Goal: Check status: Check status

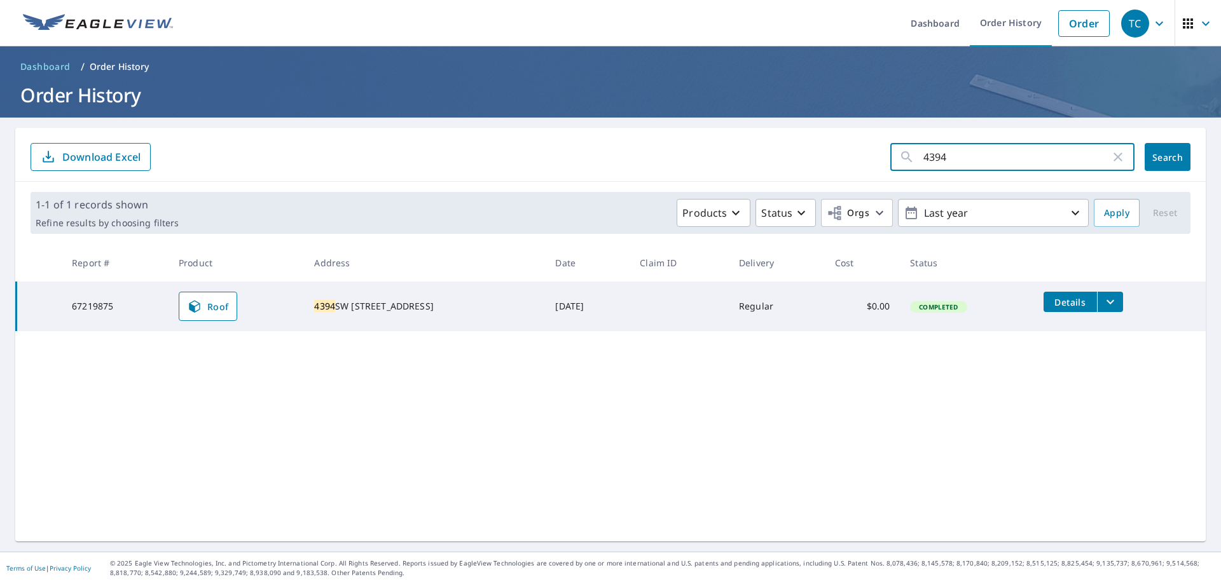
click at [925, 155] on input "4394" at bounding box center [1016, 157] width 187 height 36
click at [947, 158] on input "544" at bounding box center [1016, 157] width 187 height 36
type input "5441"
click at [1165, 154] on span "Search" at bounding box center [1167, 157] width 25 height 12
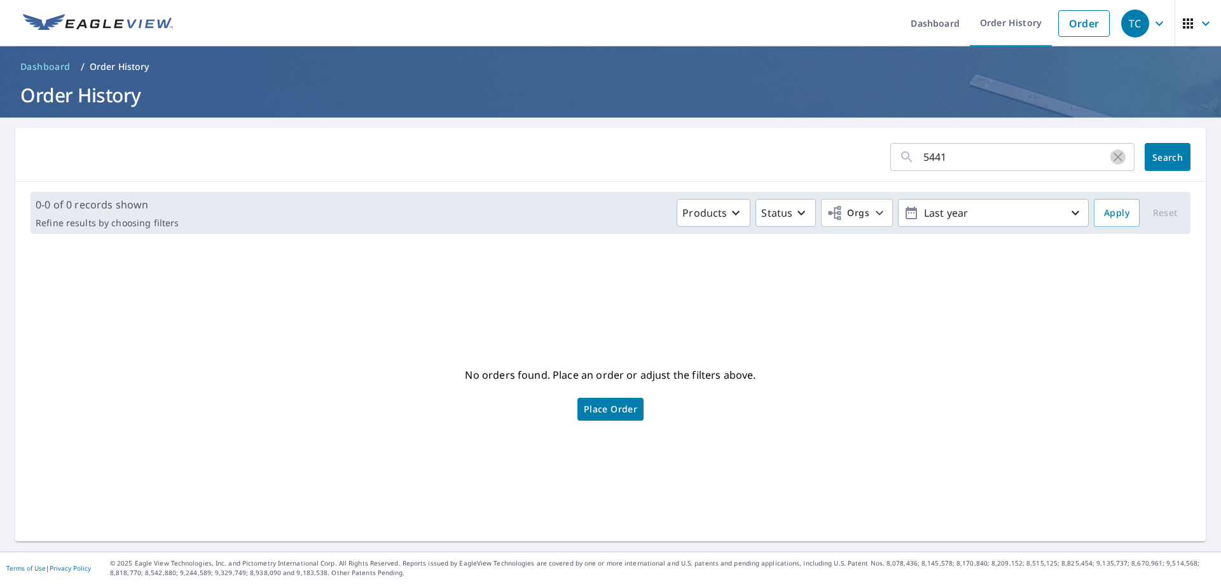
click at [1110, 157] on icon "button" at bounding box center [1117, 156] width 15 height 15
click at [991, 160] on input "text" at bounding box center [1028, 157] width 211 height 36
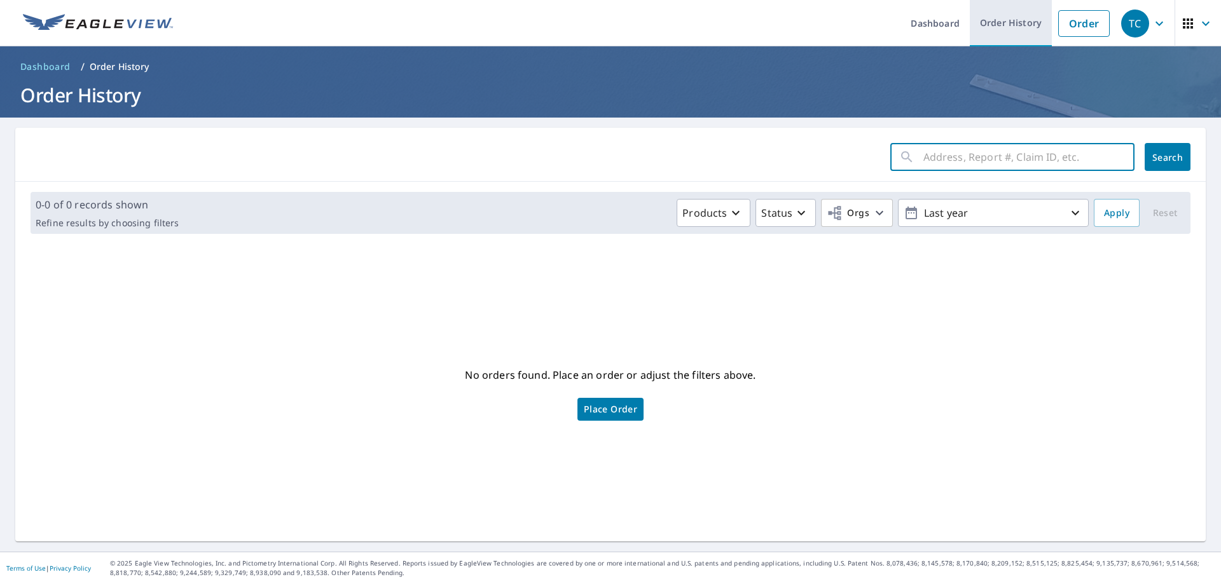
click at [983, 24] on link "Order History" at bounding box center [1011, 23] width 82 height 46
click at [982, 24] on link "Order History" at bounding box center [1011, 23] width 82 height 46
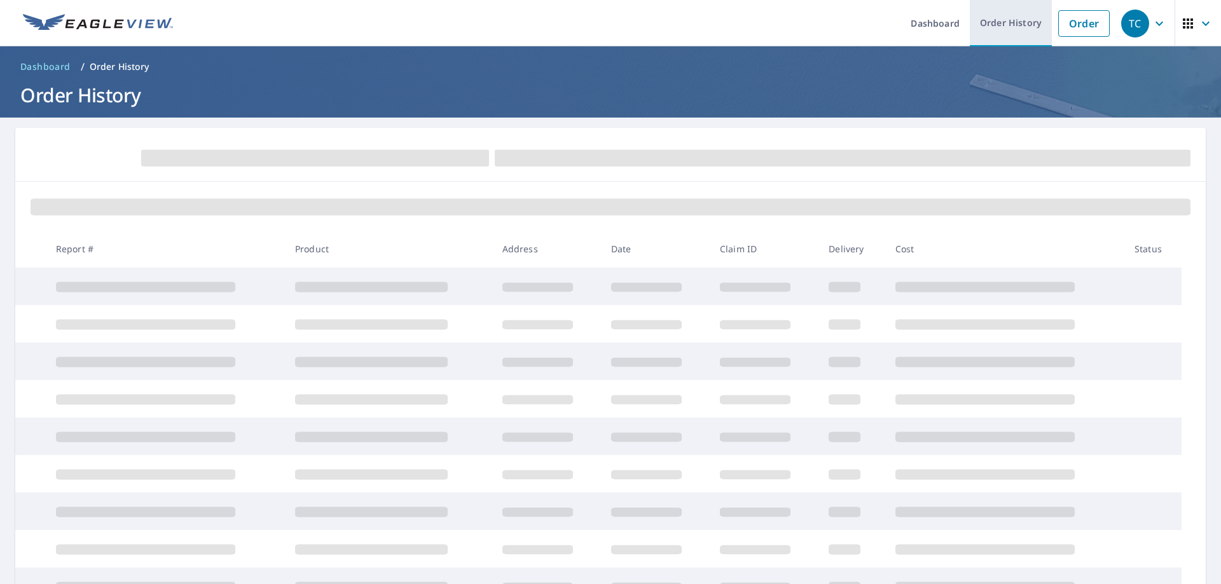
click at [991, 19] on link "Order History" at bounding box center [1011, 23] width 82 height 46
click at [976, 29] on link "Order History" at bounding box center [1011, 23] width 82 height 46
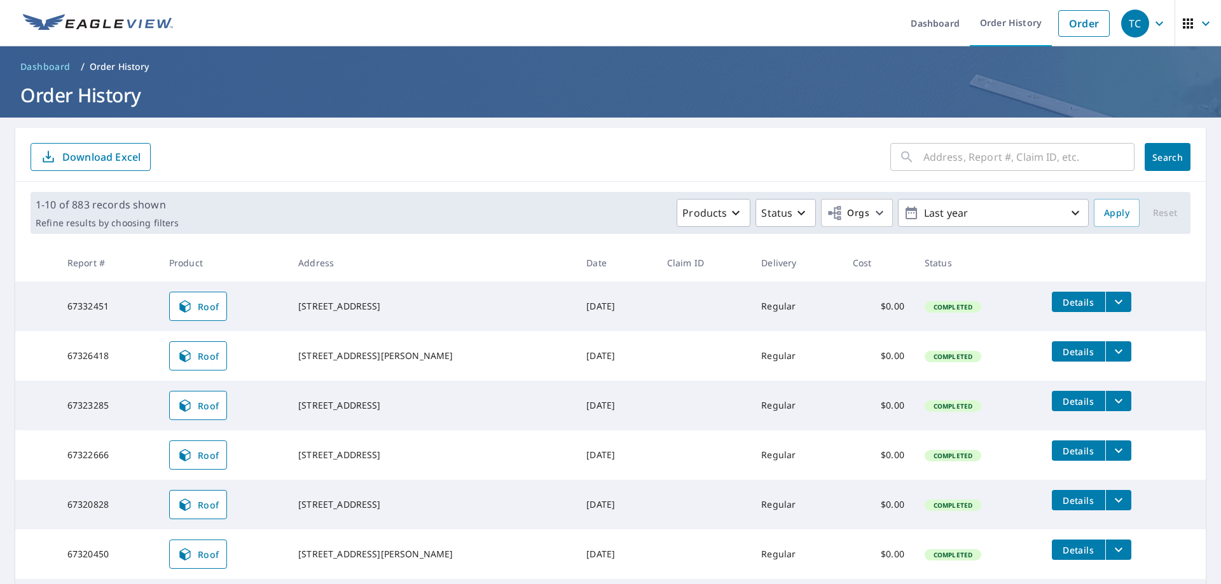
click at [923, 167] on input "text" at bounding box center [1028, 157] width 211 height 36
type input "5441"
click at [1160, 158] on span "Search" at bounding box center [1167, 157] width 25 height 12
